Goal: Browse casually

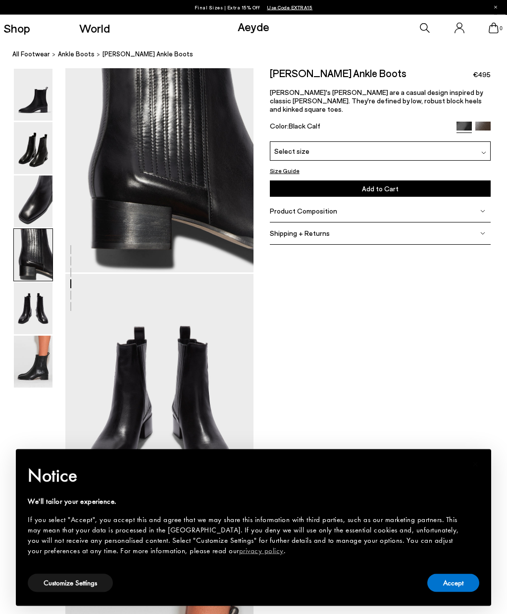
scroll to position [753, 0]
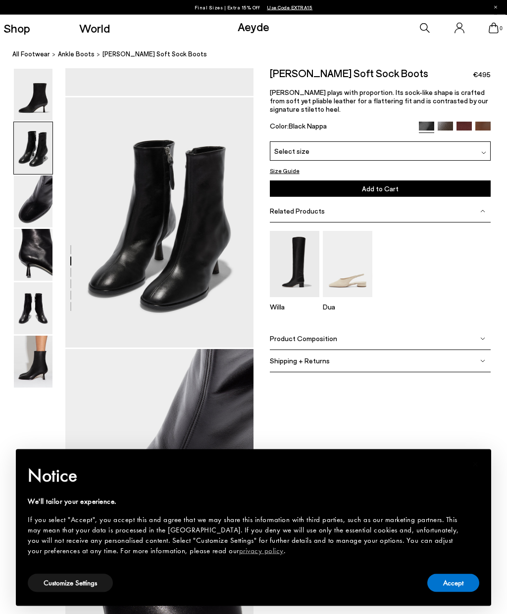
scroll to position [252, 0]
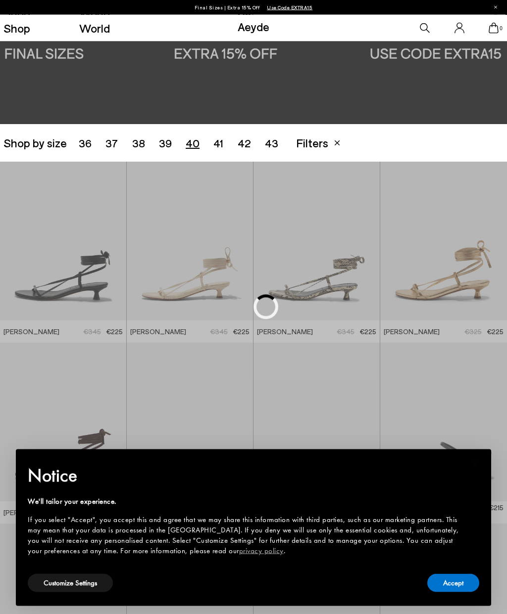
scroll to position [141, 0]
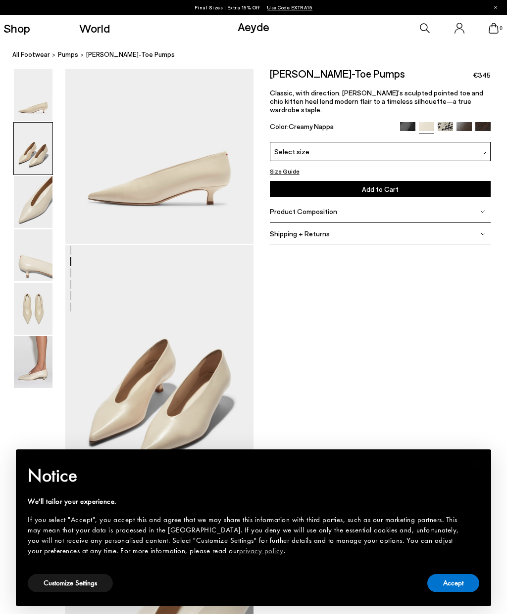
scroll to position [115, 0]
